Goal: Task Accomplishment & Management: Manage account settings

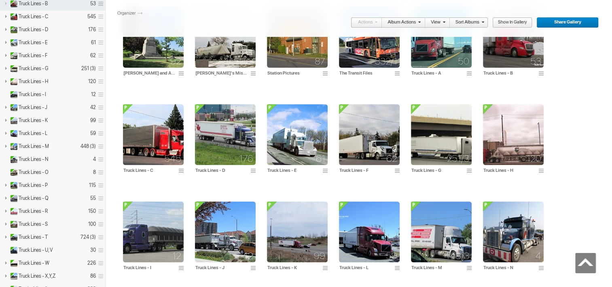
scroll to position [613, 0]
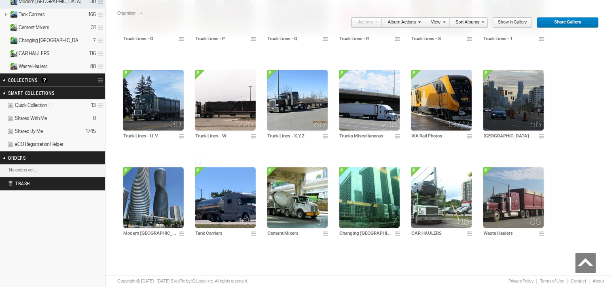
click at [217, 188] on img at bounding box center [225, 197] width 61 height 61
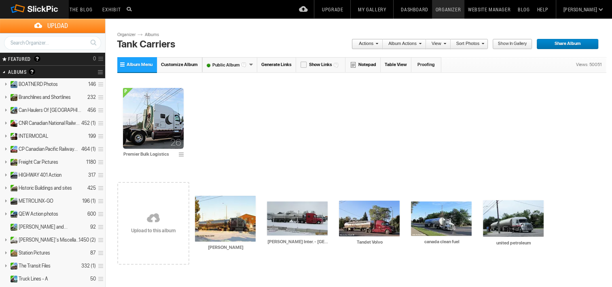
click at [163, 206] on link at bounding box center [153, 218] width 72 height 93
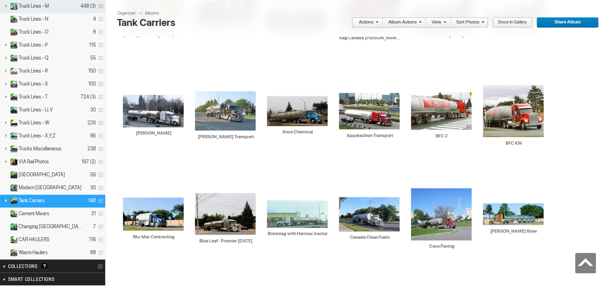
scroll to position [415, 0]
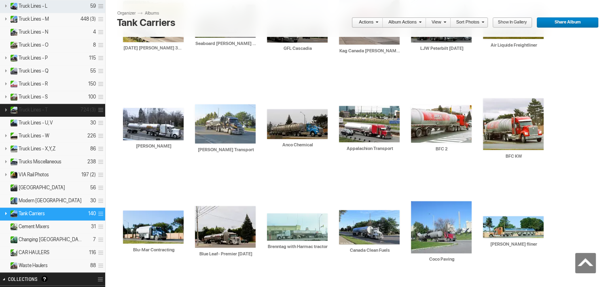
click at [38, 106] on span "Truck Lines - T" at bounding box center [33, 109] width 29 height 6
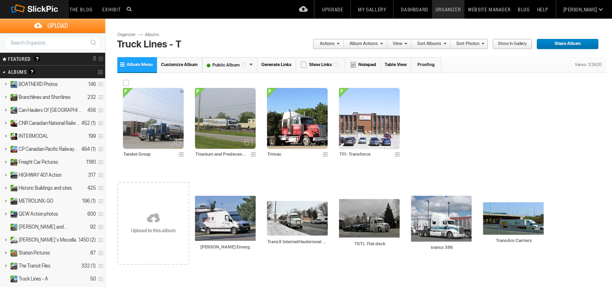
click at [148, 115] on img at bounding box center [153, 118] width 61 height 61
click at [149, 115] on img at bounding box center [153, 118] width 61 height 61
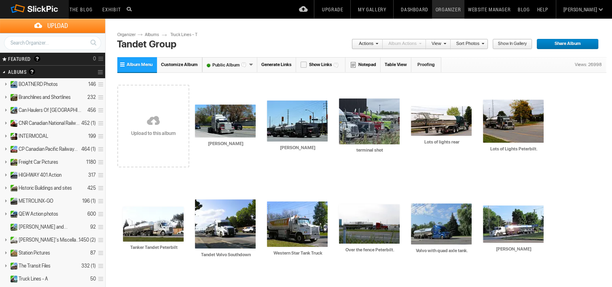
click at [175, 129] on link at bounding box center [153, 120] width 72 height 93
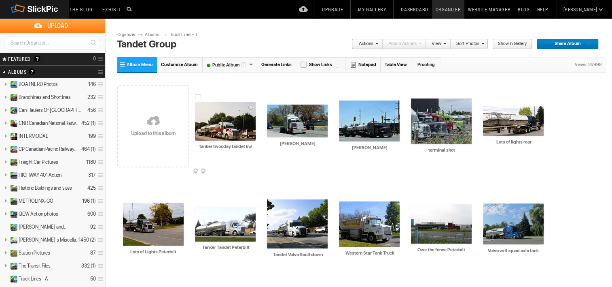
click at [244, 126] on img at bounding box center [225, 121] width 61 height 38
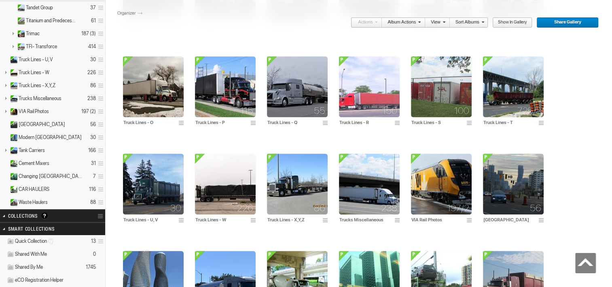
scroll to position [520, 0]
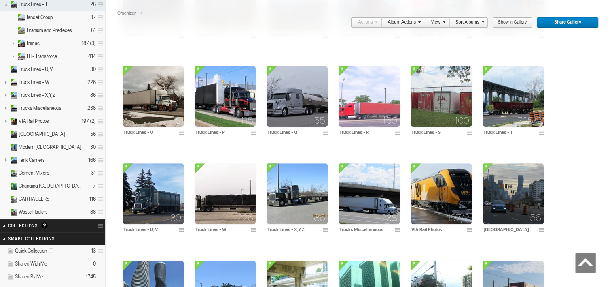
click at [503, 105] on img at bounding box center [513, 96] width 61 height 61
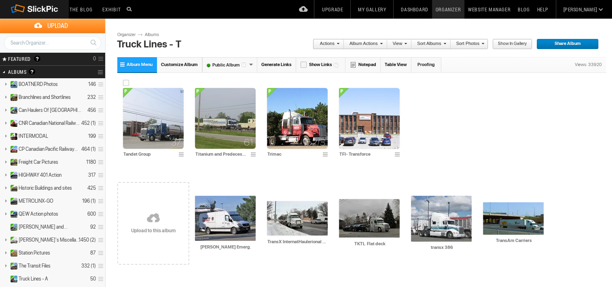
click at [153, 132] on img at bounding box center [153, 118] width 61 height 61
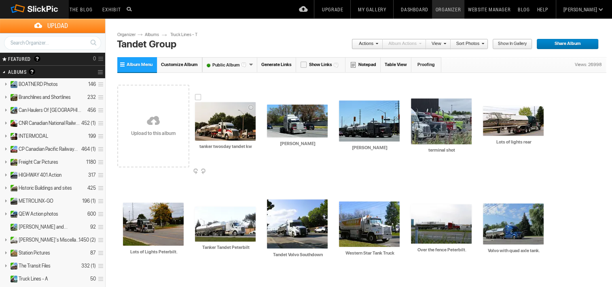
click at [251, 169] on span at bounding box center [255, 171] width 8 height 6
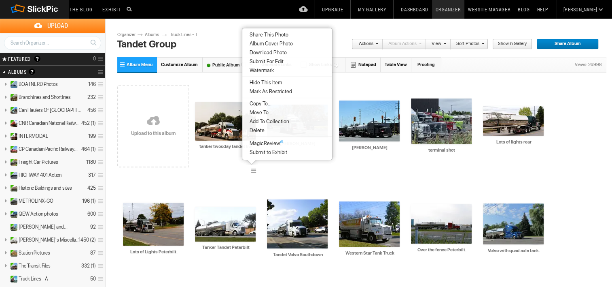
click at [265, 42] on span "Album Cover Photo" at bounding box center [270, 43] width 46 height 6
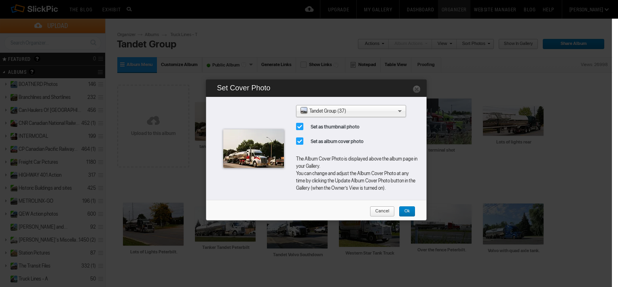
click at [411, 209] on link "Ok" at bounding box center [407, 211] width 17 height 11
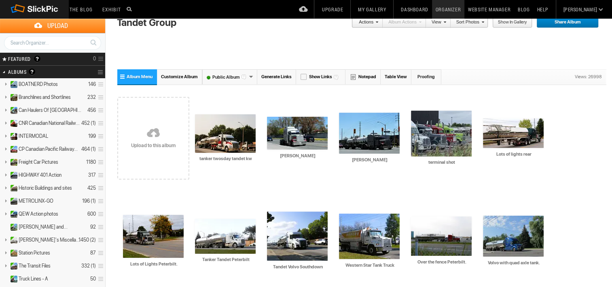
scroll to position [604, 0]
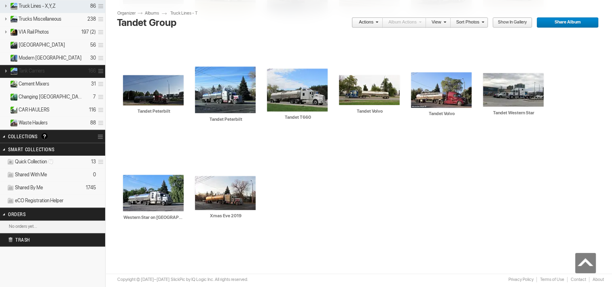
click at [42, 72] on span "Tank Carriers" at bounding box center [32, 71] width 26 height 6
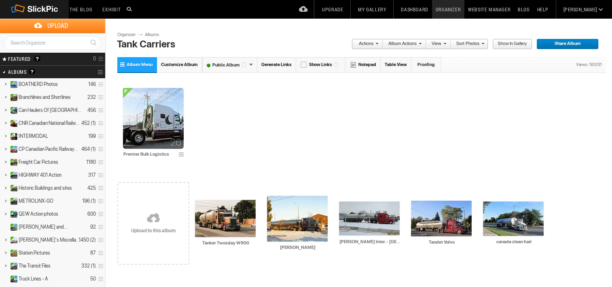
click at [157, 225] on link at bounding box center [153, 218] width 72 height 93
